Goal: Task Accomplishment & Management: Use online tool/utility

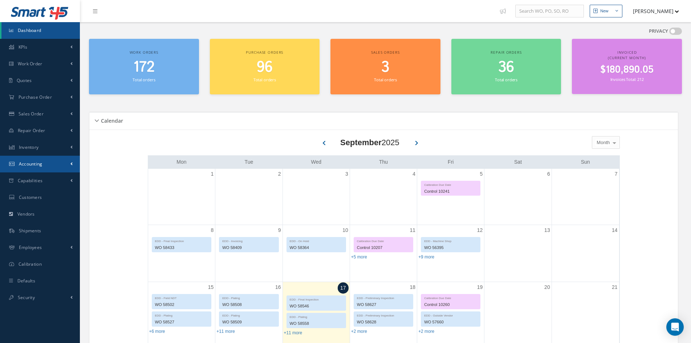
click at [41, 167] on link "Accounting" at bounding box center [40, 164] width 80 height 17
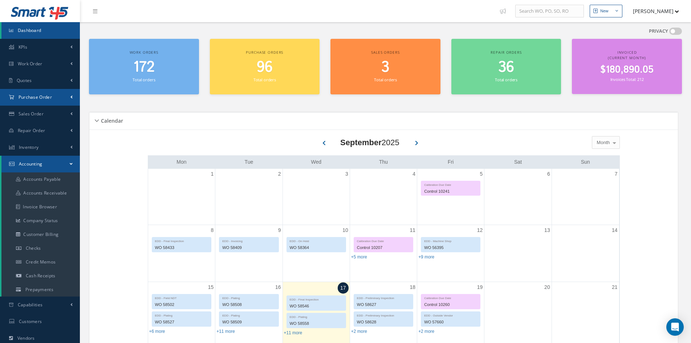
click at [30, 103] on link "Purchase Order" at bounding box center [40, 97] width 80 height 17
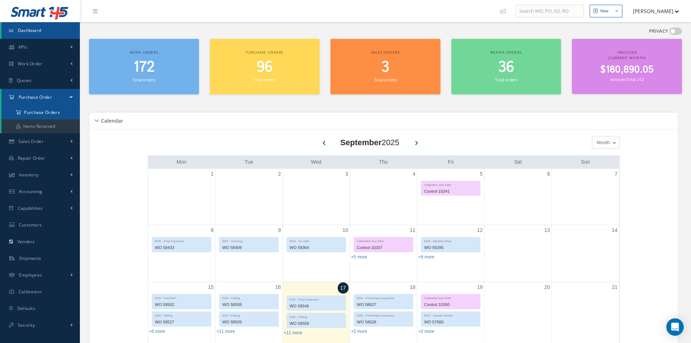
click at [33, 115] on a=1&status_id=2&status_id=3&status_id=5&collapsedFilters"] "Purchase Orders" at bounding box center [40, 113] width 78 height 14
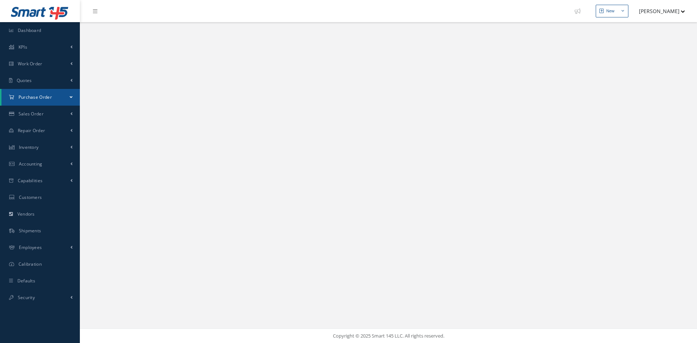
select select "25"
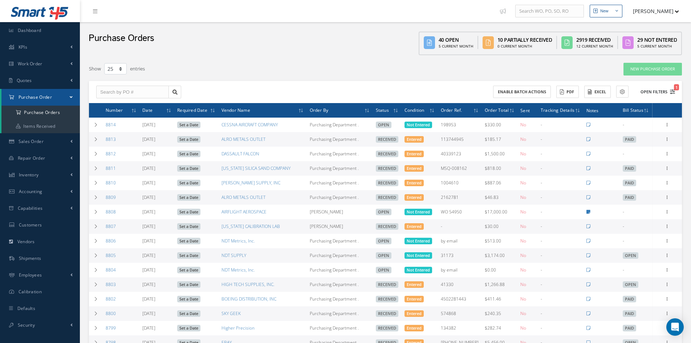
click at [652, 91] on button "Open Filters 1" at bounding box center [654, 92] width 41 height 12
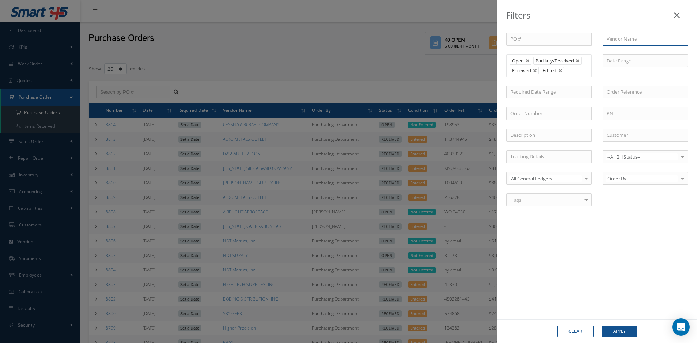
click at [641, 39] on input "text" at bounding box center [645, 39] width 85 height 13
click at [644, 56] on div "BTX Global Logistics" at bounding box center [645, 52] width 85 height 13
type input "BTX Global Logistics"
click at [618, 334] on button "Apply" at bounding box center [619, 332] width 35 height 12
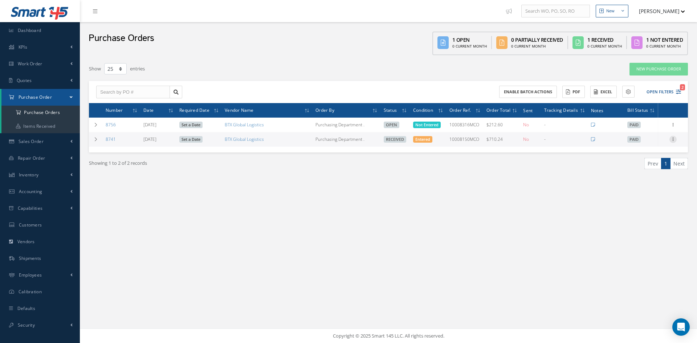
click at [676, 141] on icon at bounding box center [672, 139] width 7 height 6
click at [583, 220] on link "Print Purchase Order" at bounding box center [586, 222] width 54 height 20
